Goal: Task Accomplishment & Management: Use online tool/utility

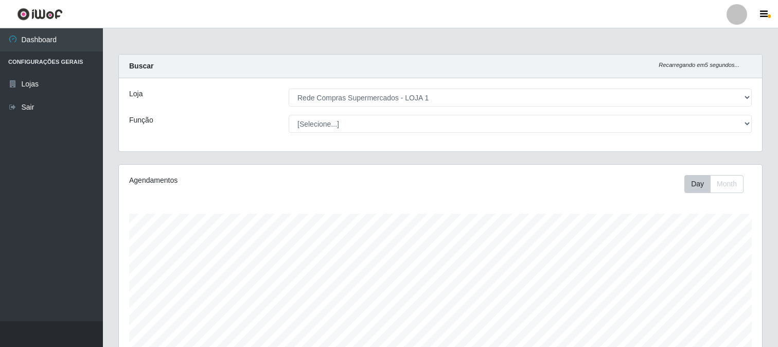
select select "158"
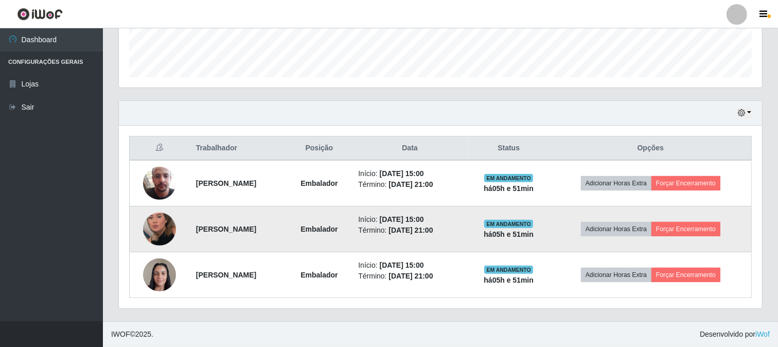
scroll to position [213, 643]
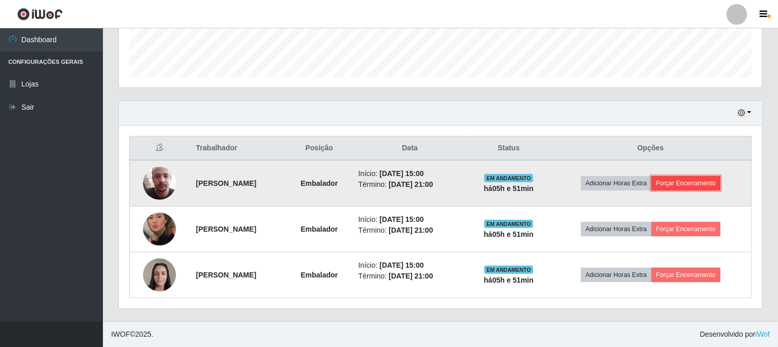
click at [701, 187] on button "Forçar Encerramento" at bounding box center [685, 183] width 69 height 14
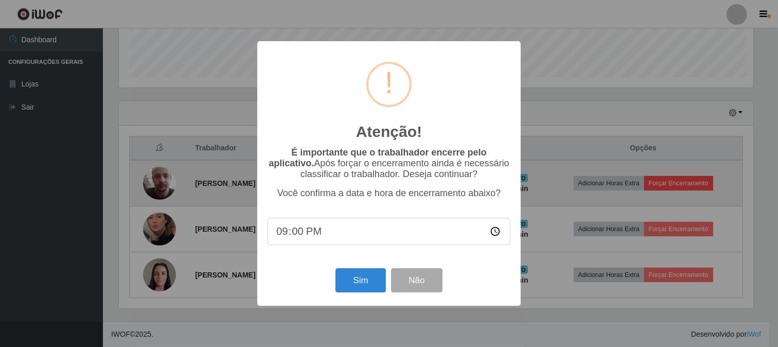
scroll to position [213, 636]
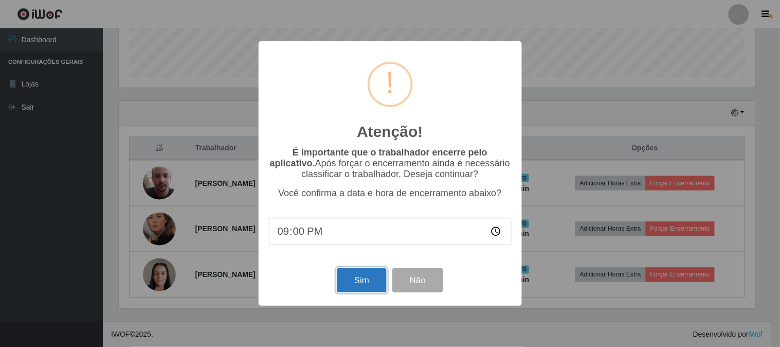
click at [371, 283] on button "Sim" at bounding box center [362, 280] width 50 height 24
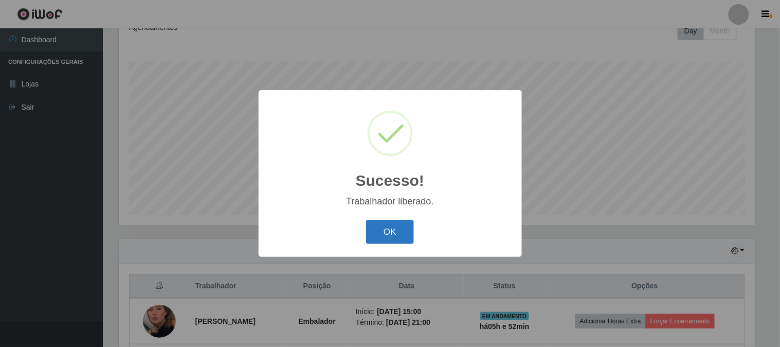
click at [383, 233] on button "OK" at bounding box center [390, 232] width 48 height 24
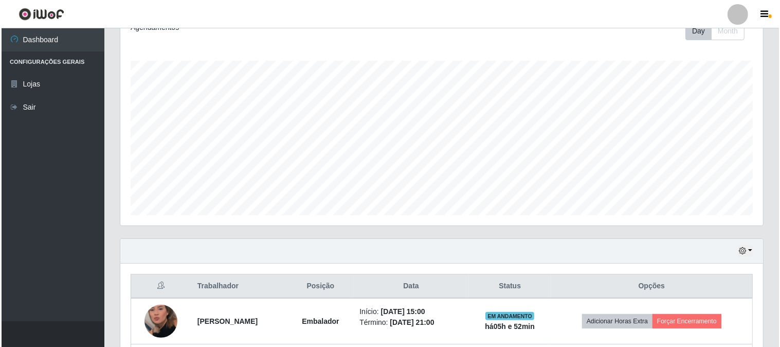
scroll to position [245, 0]
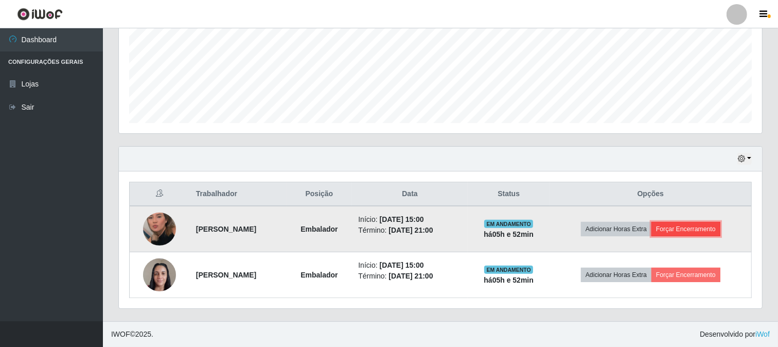
click at [711, 235] on button "Forçar Encerramento" at bounding box center [685, 229] width 69 height 14
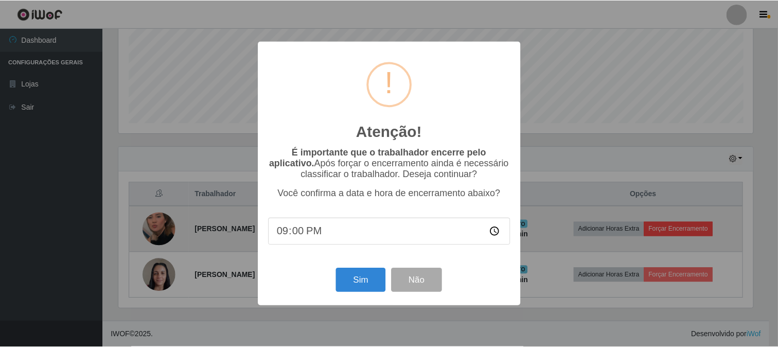
scroll to position [213, 636]
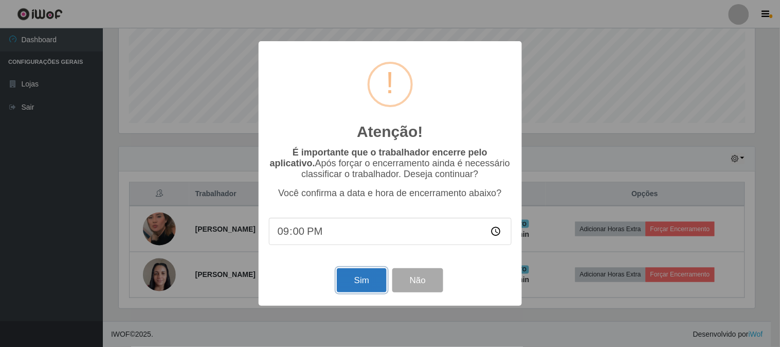
click at [363, 286] on button "Sim" at bounding box center [362, 280] width 50 height 24
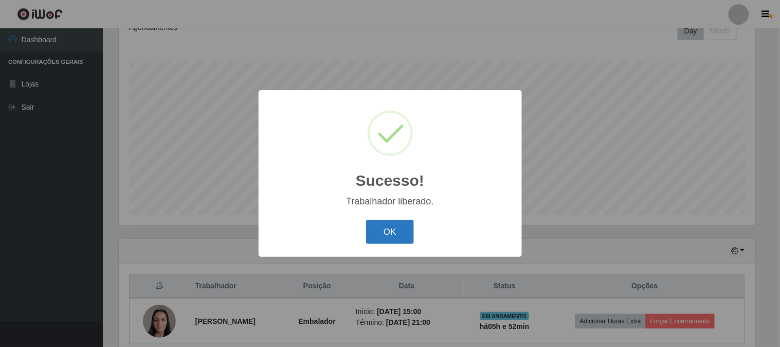
click at [388, 227] on button "OK" at bounding box center [390, 232] width 48 height 24
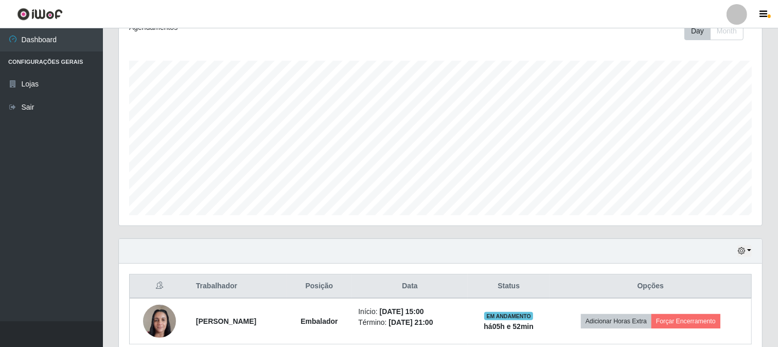
scroll to position [199, 0]
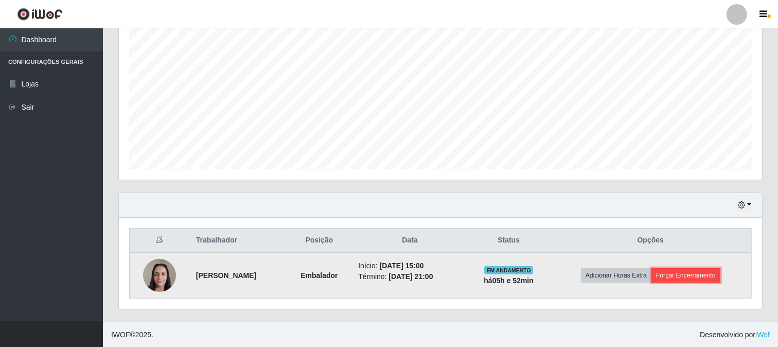
click at [714, 278] on button "Forçar Encerramento" at bounding box center [685, 275] width 69 height 14
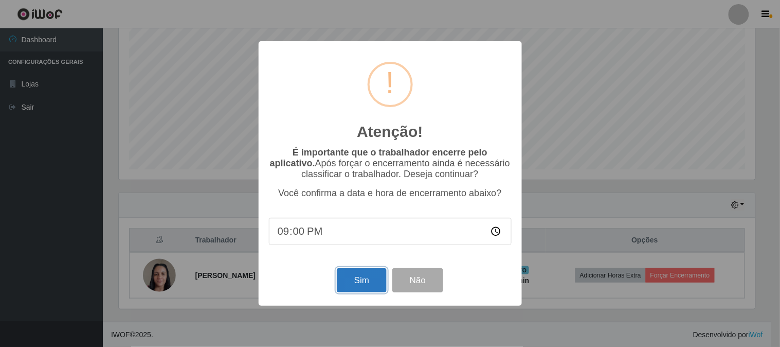
click at [366, 279] on button "Sim" at bounding box center [362, 280] width 50 height 24
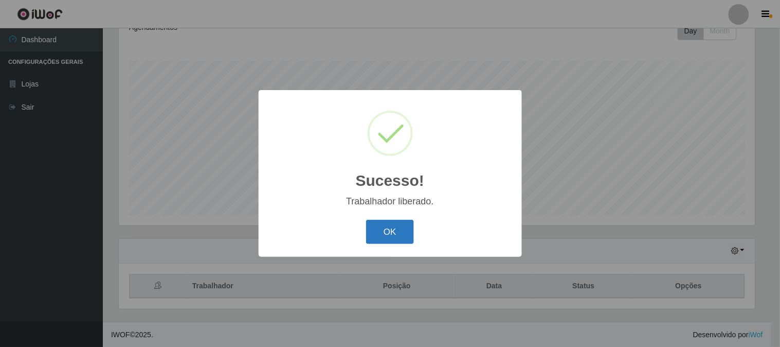
click at [392, 224] on button "OK" at bounding box center [390, 232] width 48 height 24
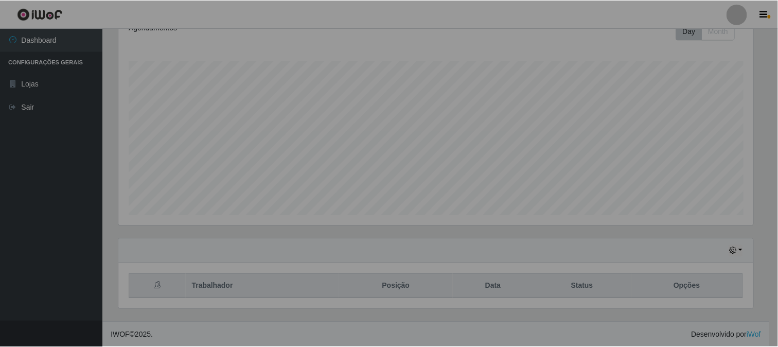
scroll to position [0, 0]
